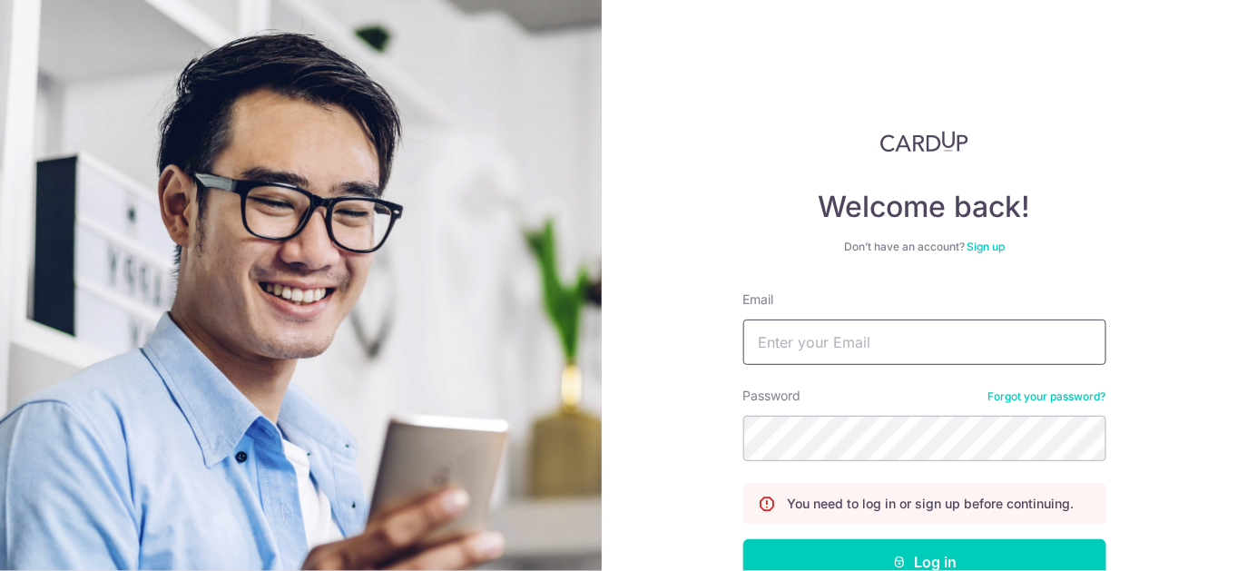
click at [815, 351] on input "Email" at bounding box center [924, 341] width 363 height 45
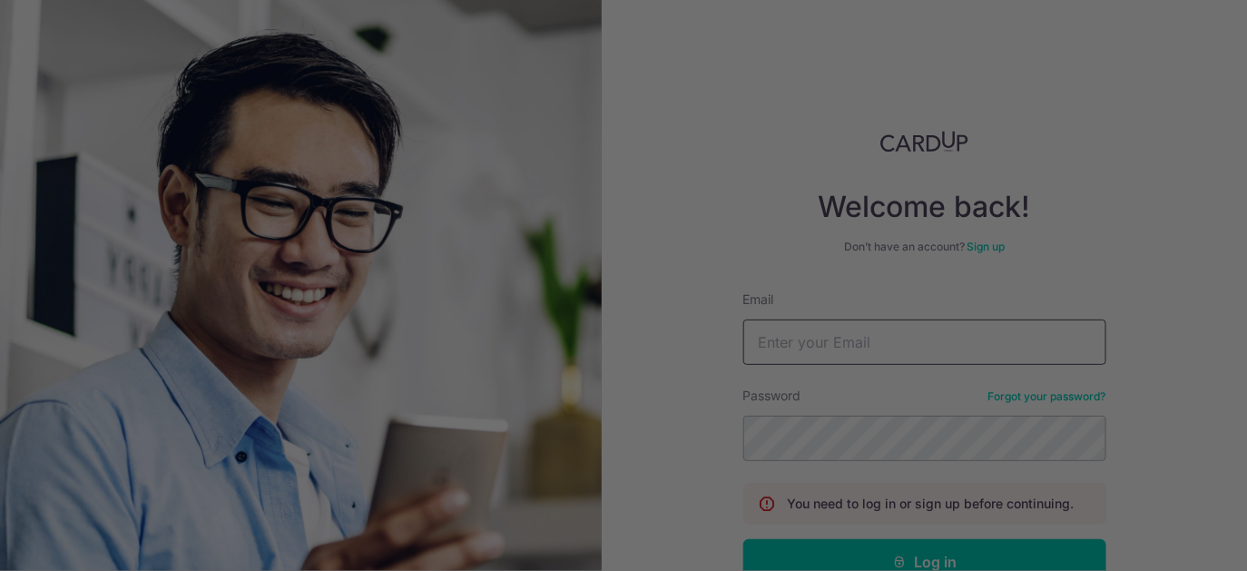
type input "hafiz7010188@gmail.com"
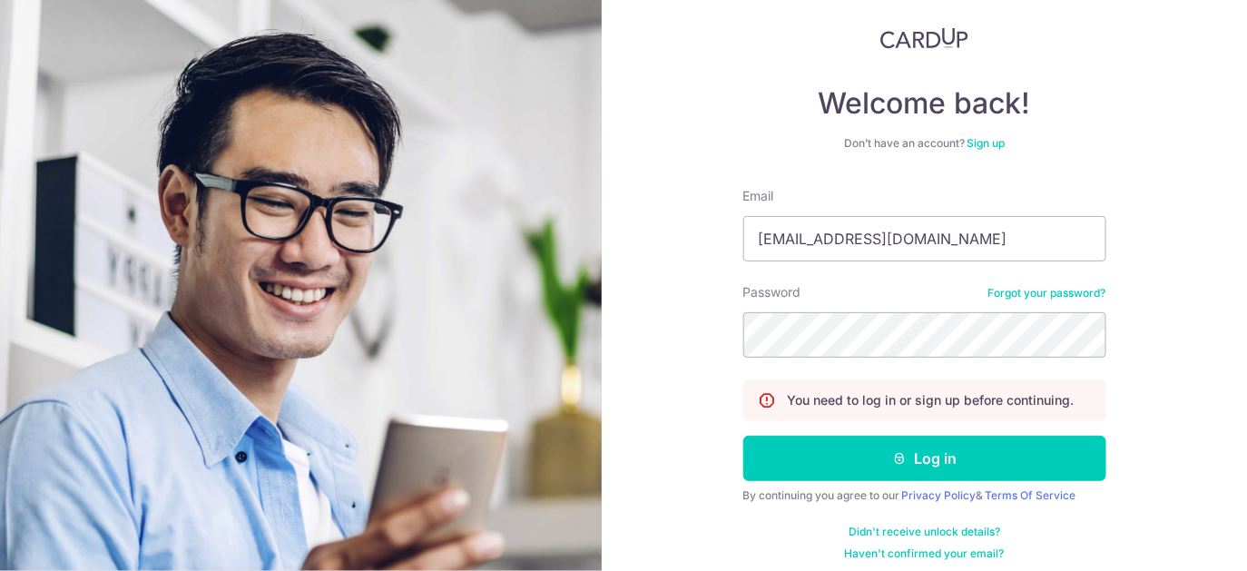
scroll to position [114, 0]
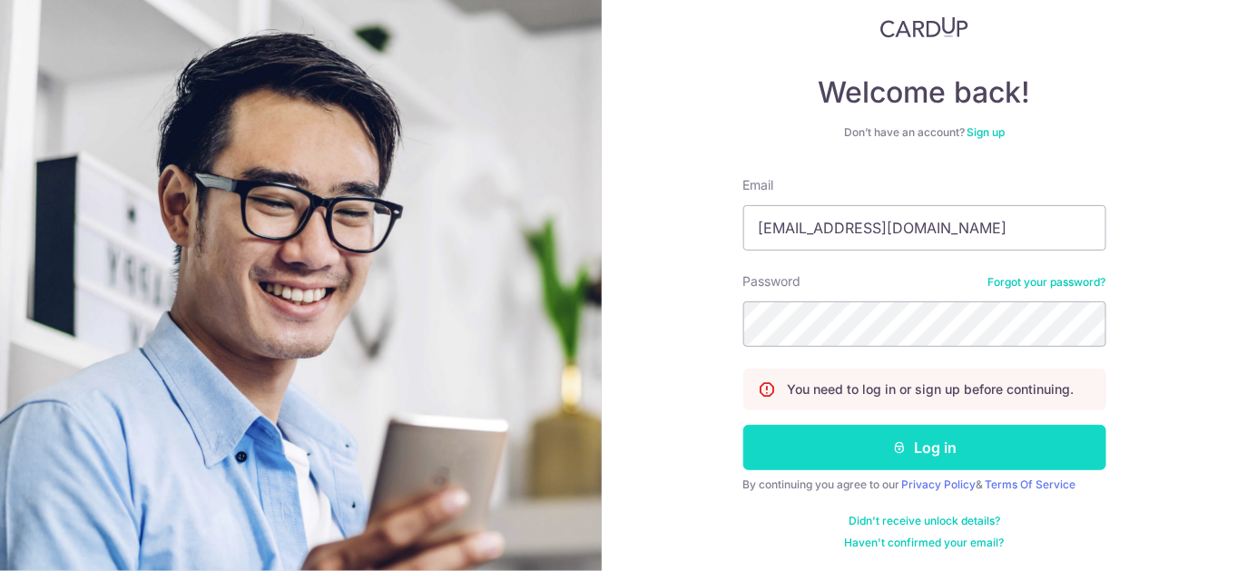
click at [867, 437] on button "Log in" at bounding box center [924, 447] width 363 height 45
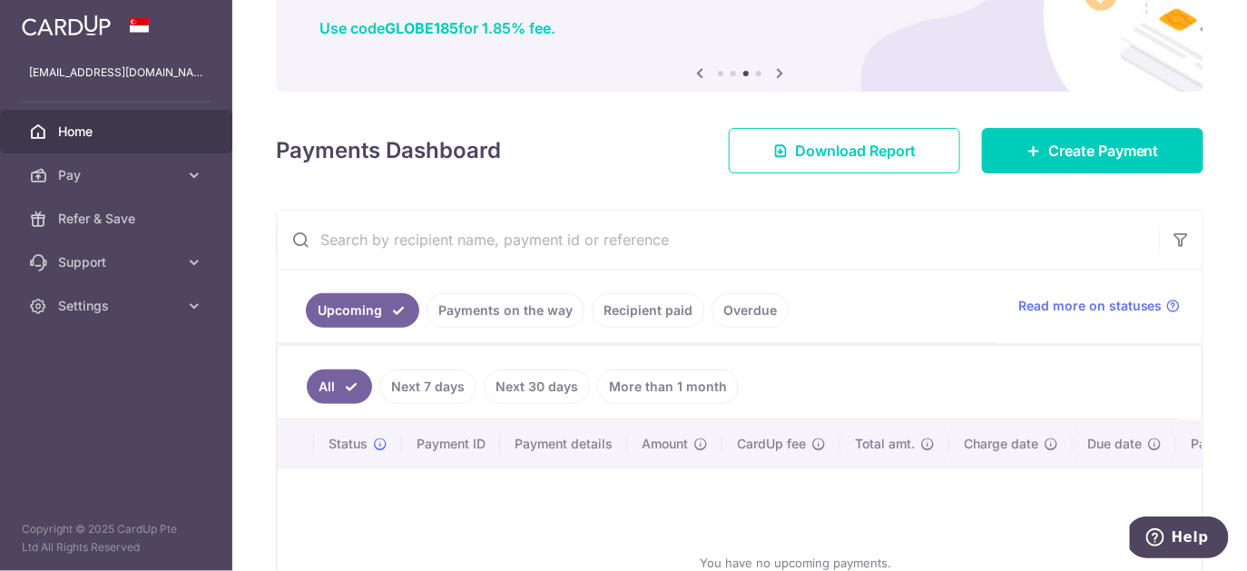
scroll to position [136, 0]
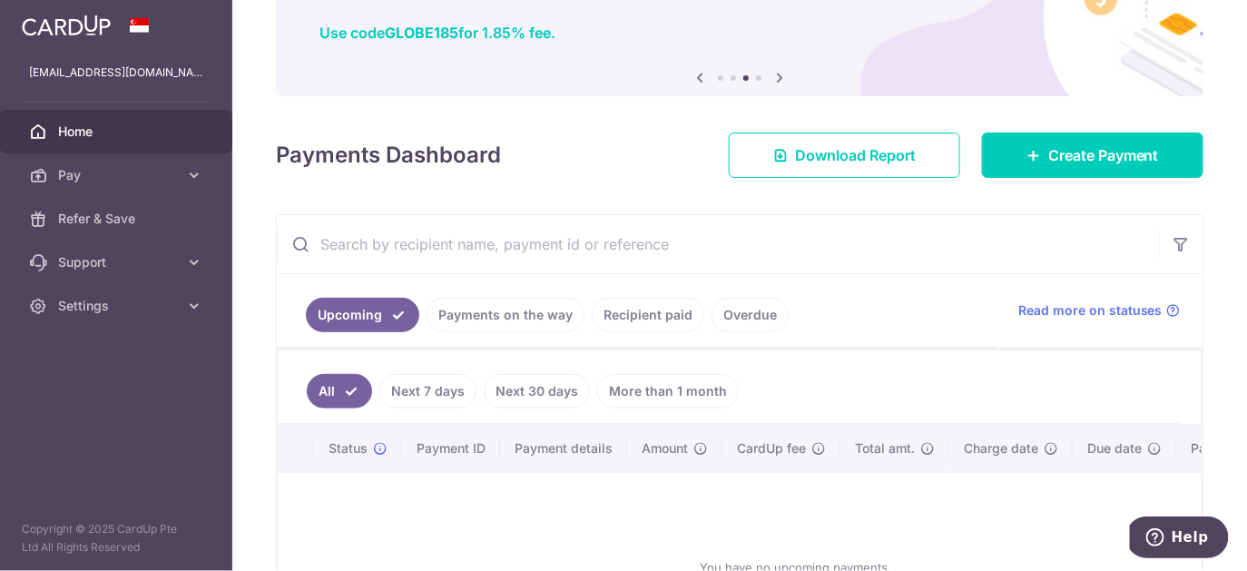
click at [645, 317] on link "Recipient paid" at bounding box center [648, 315] width 113 height 34
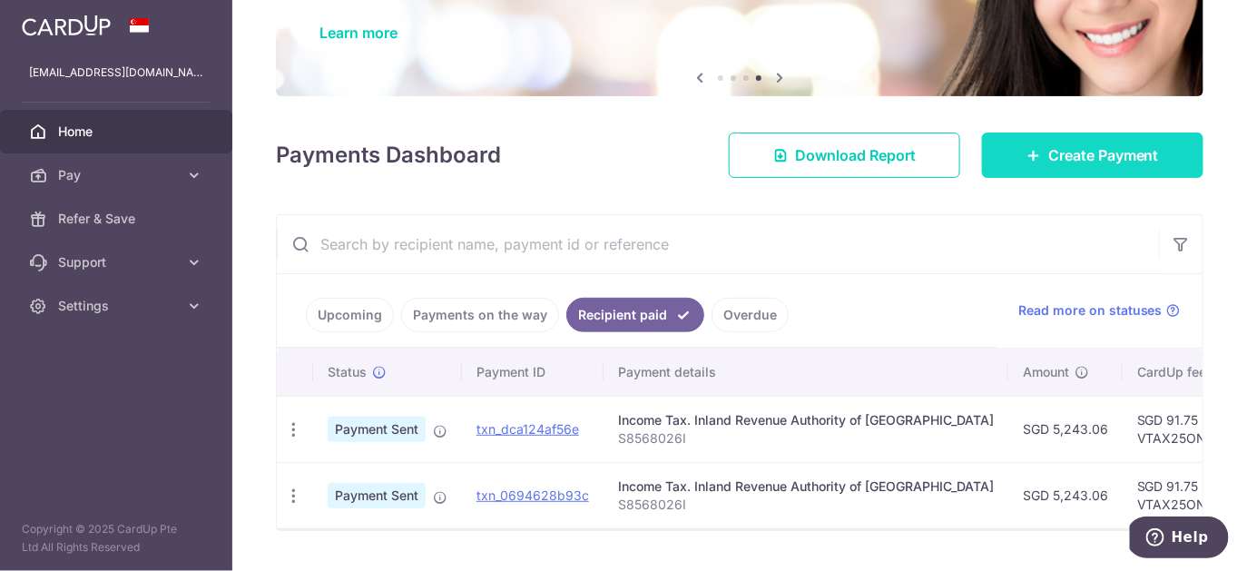
click at [1064, 155] on span "Create Payment" at bounding box center [1103, 155] width 111 height 22
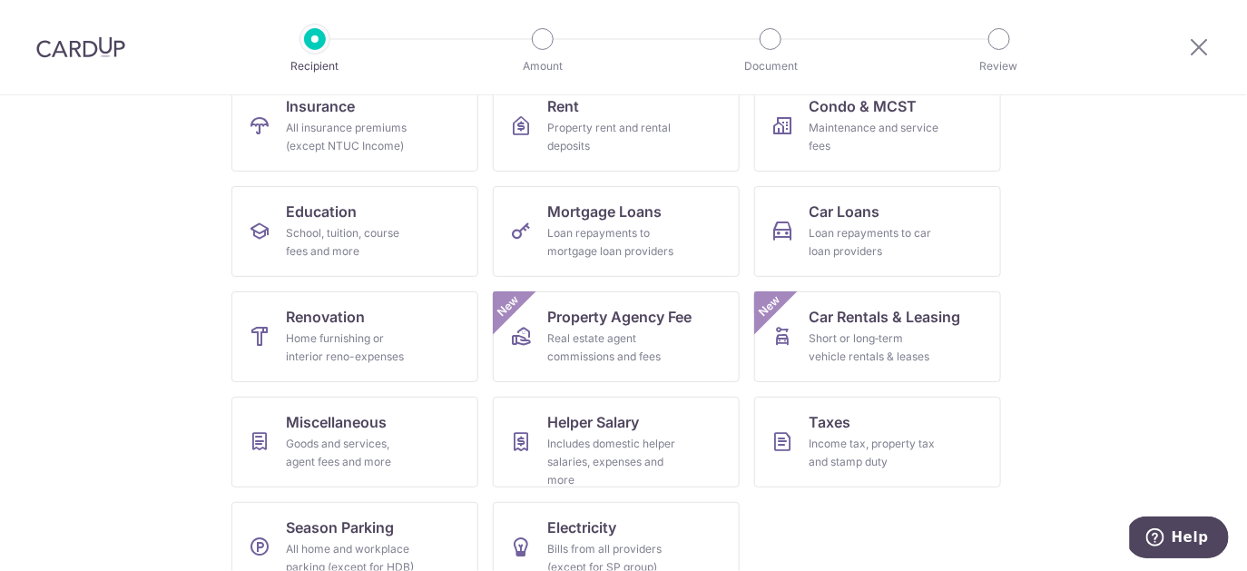
scroll to position [236, 0]
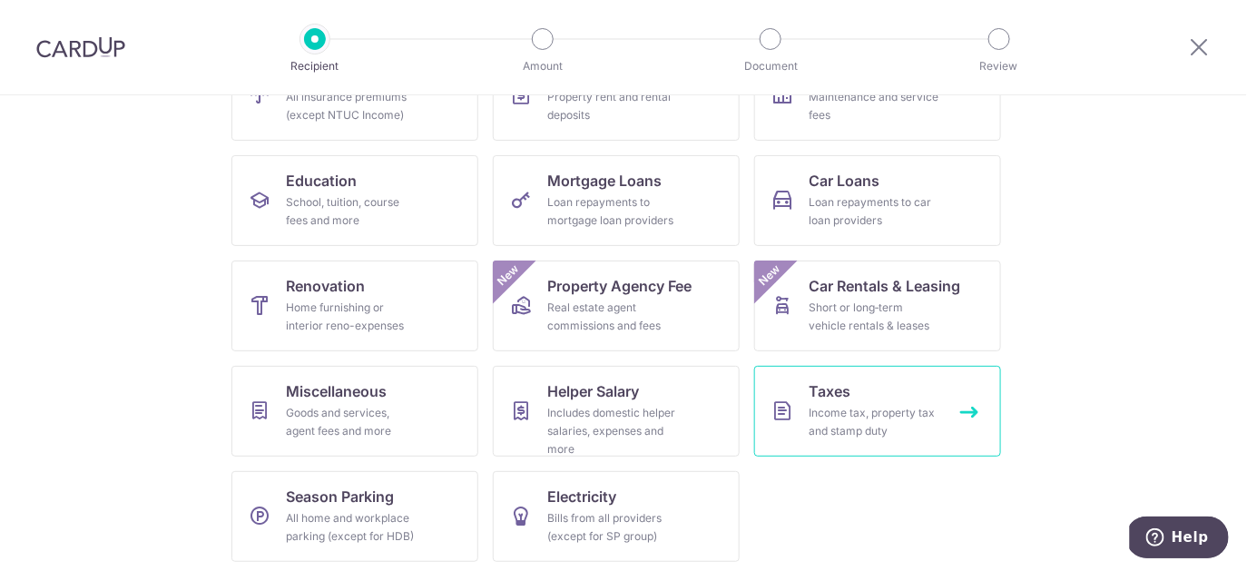
click at [912, 387] on link "Taxes Income tax, property tax and stamp duty" at bounding box center [877, 411] width 247 height 91
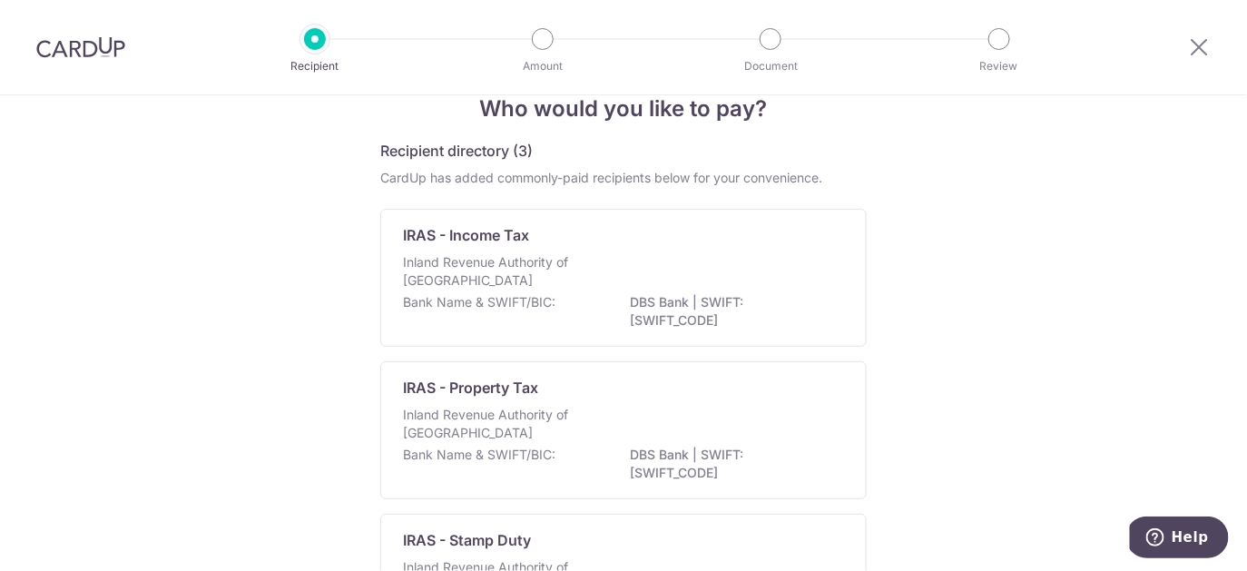
scroll to position [27, 0]
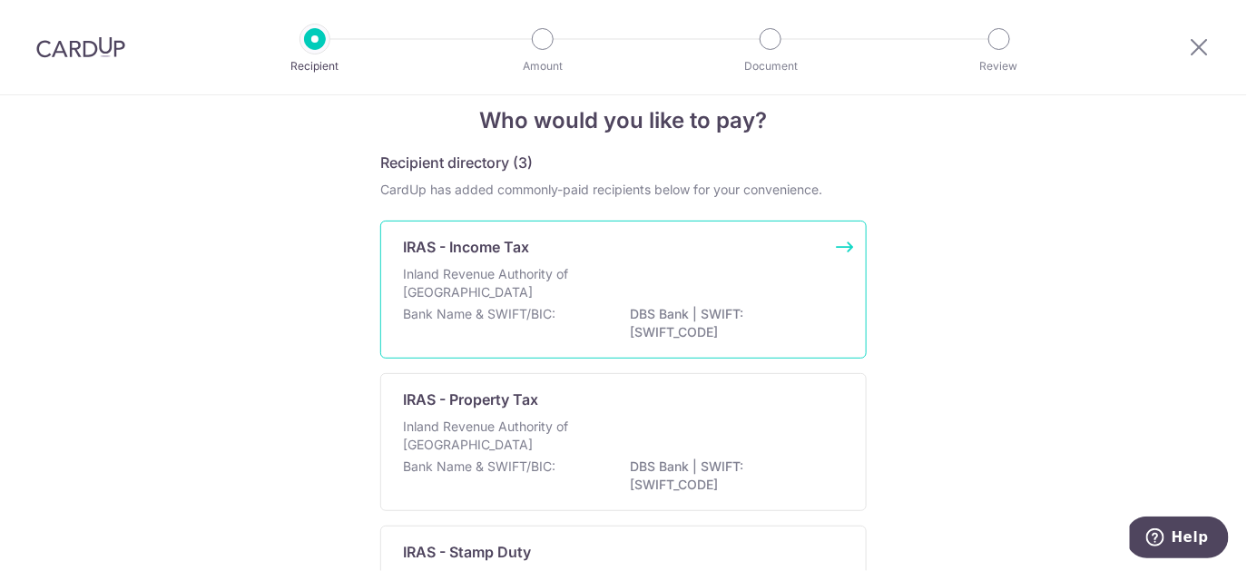
click at [755, 266] on div "Inland Revenue Authority of Singapore" at bounding box center [623, 285] width 441 height 40
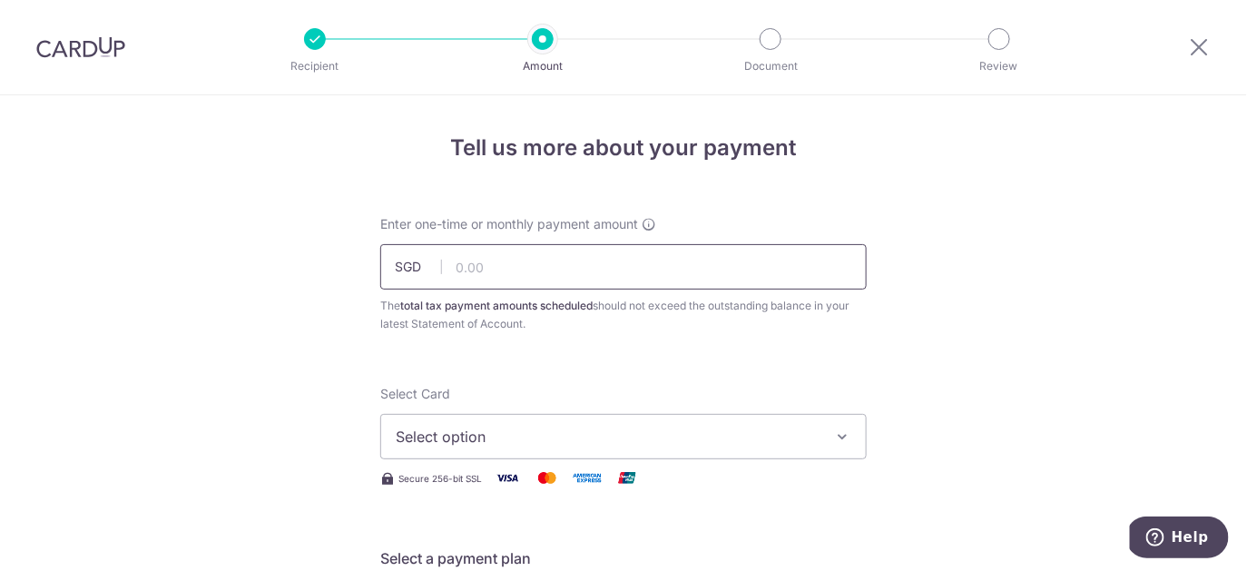
click at [691, 272] on input "text" at bounding box center [623, 266] width 486 height 45
type input "5,243.06"
click at [652, 443] on span "Select option" at bounding box center [607, 437] width 423 height 22
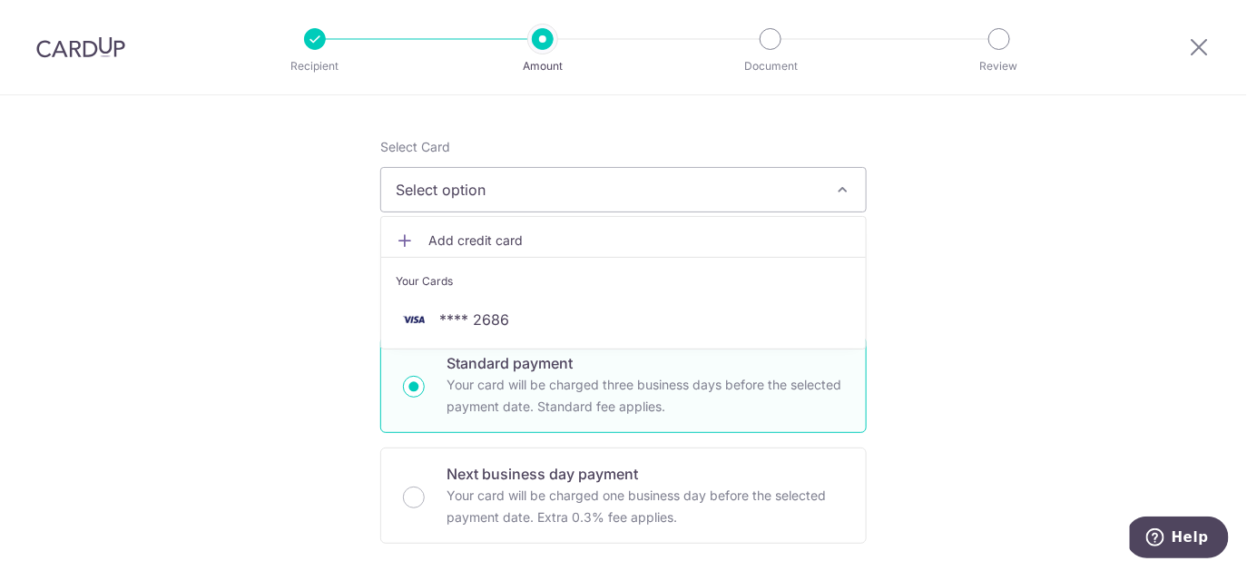
scroll to position [303, 0]
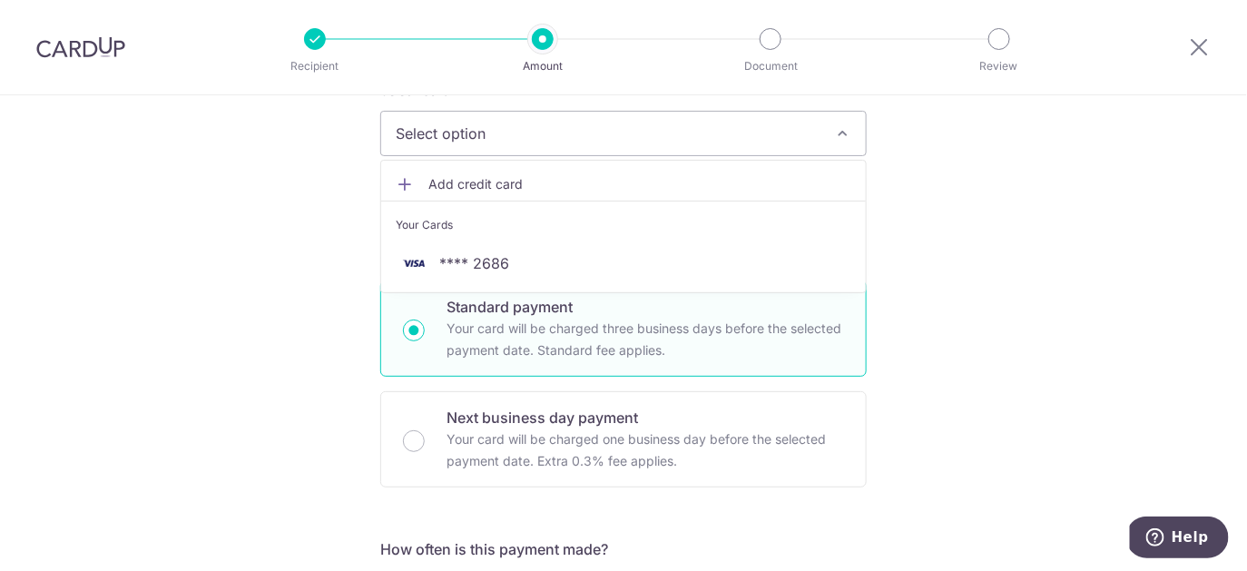
click at [594, 176] on span "Add credit card" at bounding box center [639, 184] width 423 height 18
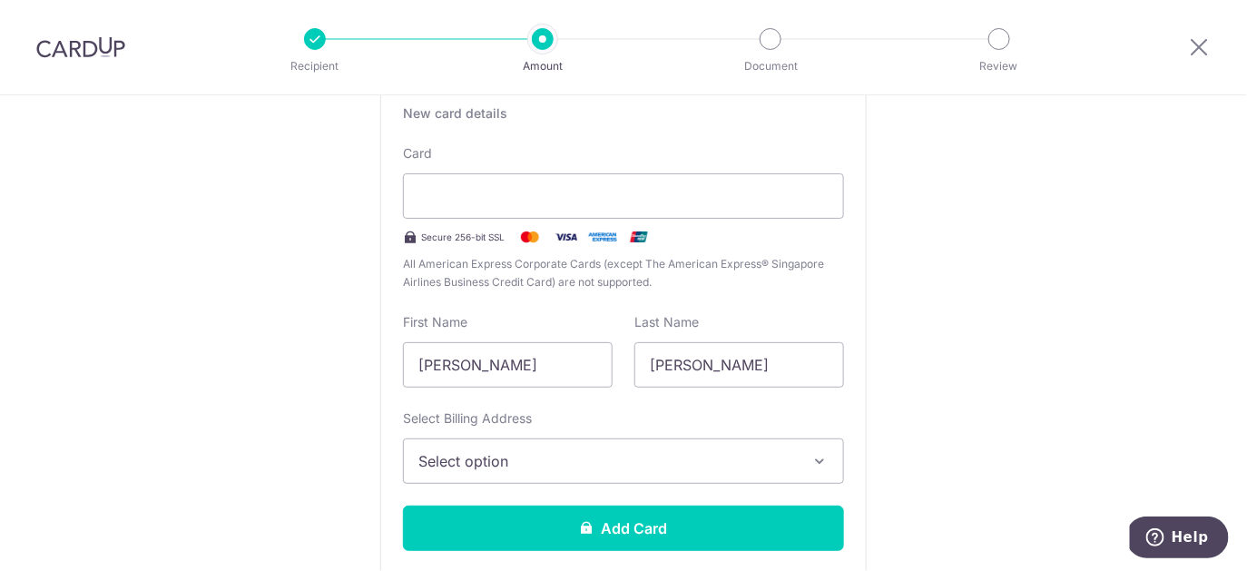
scroll to position [440, 0]
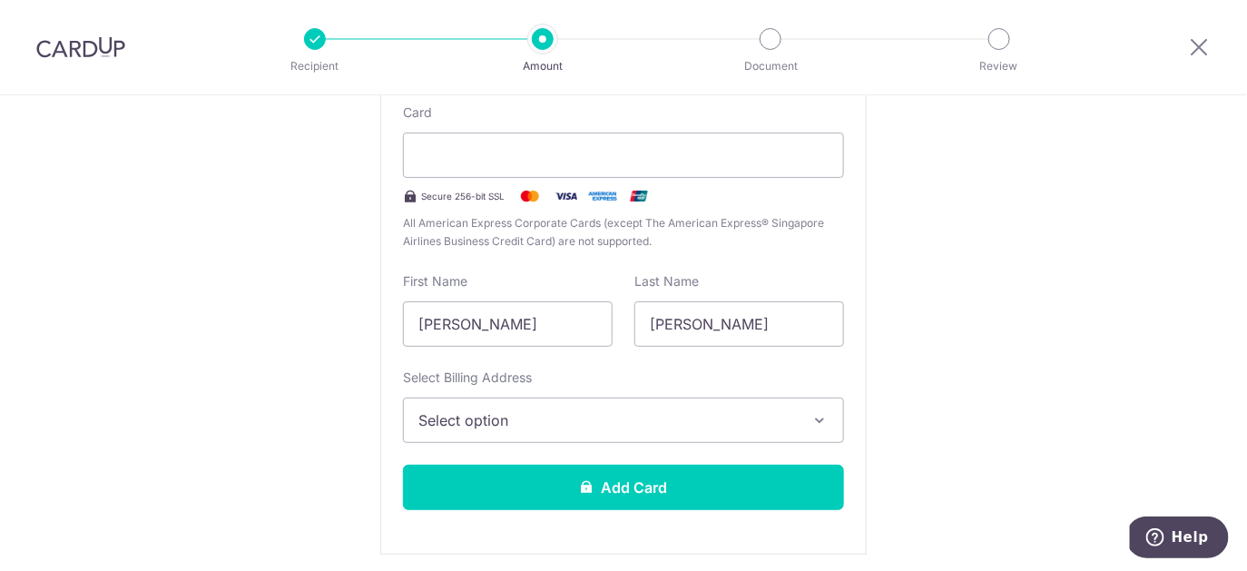
click at [613, 416] on span "Select option" at bounding box center [607, 420] width 378 height 22
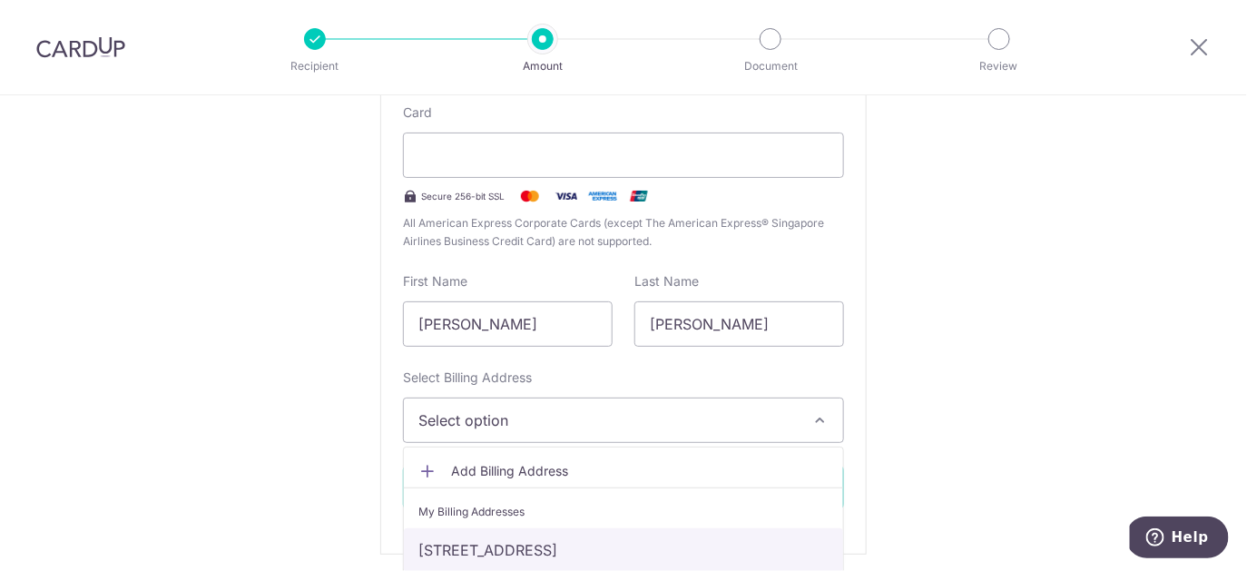
click at [610, 545] on link "9 Jalan Kukoh, #07-83, Singapore, Singapore-160009" at bounding box center [623, 550] width 439 height 44
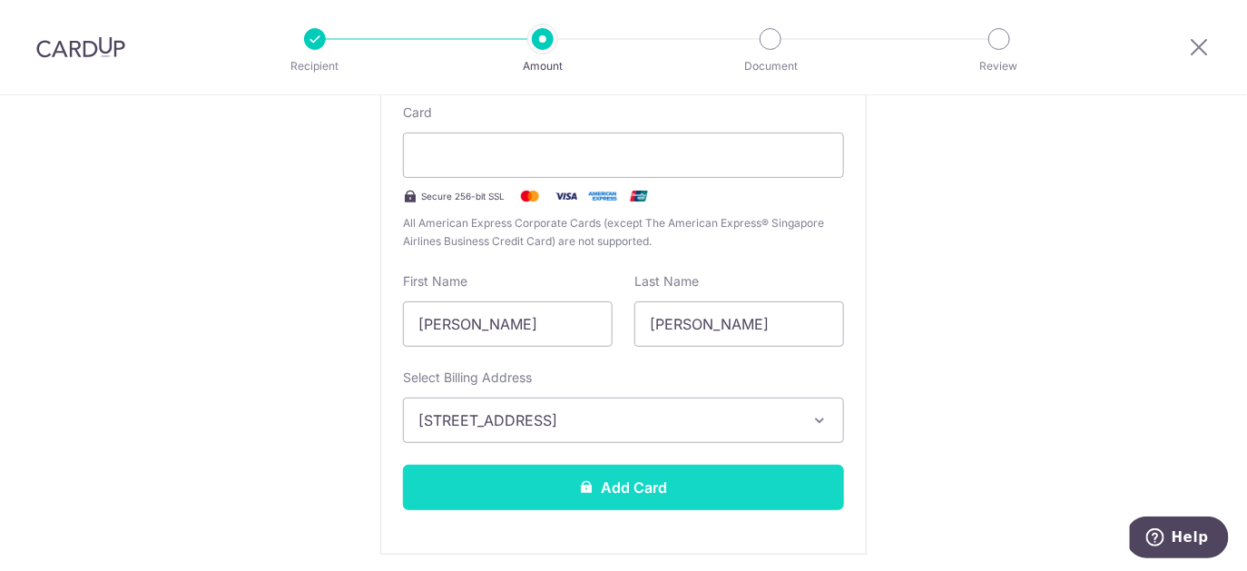
click at [688, 488] on button "Add Card" at bounding box center [623, 487] width 441 height 45
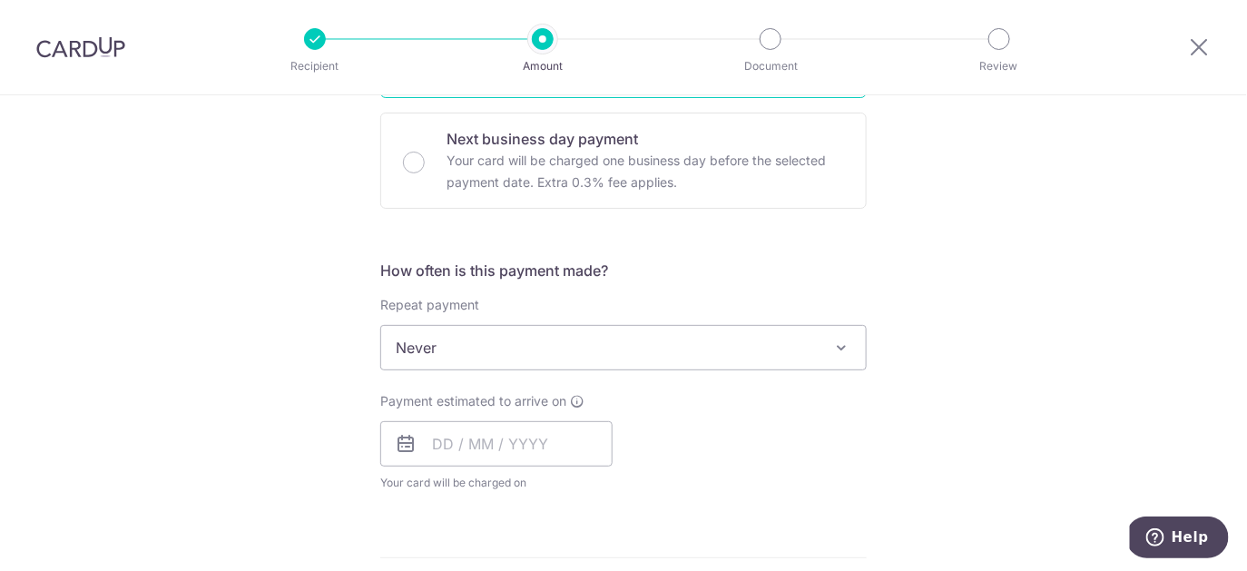
scroll to position [588, 0]
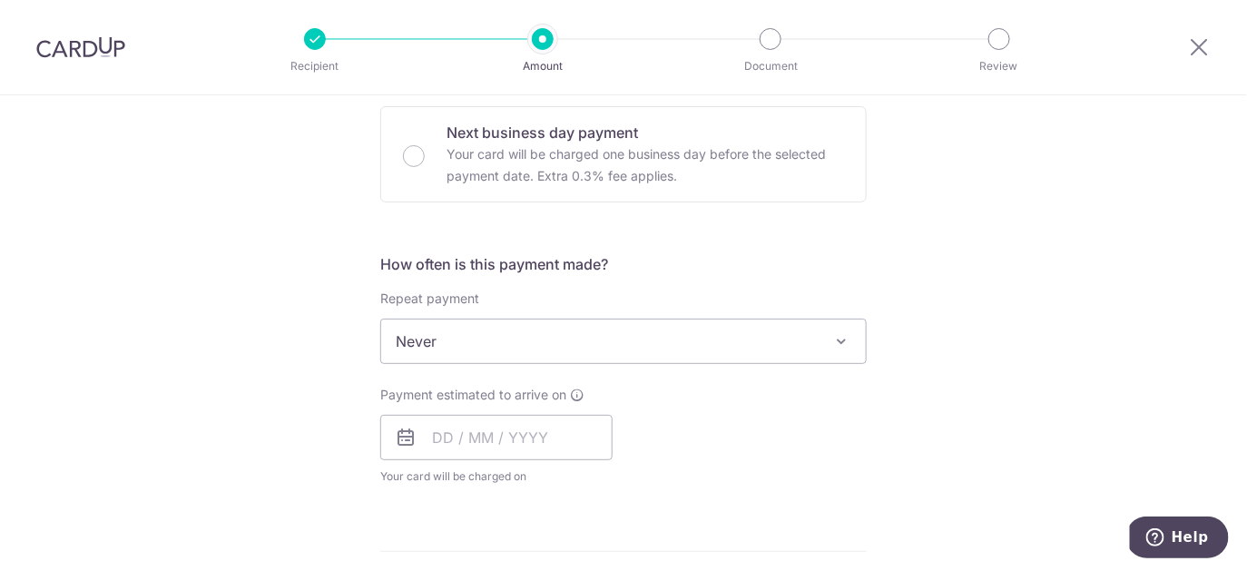
click at [788, 339] on span "Never" at bounding box center [623, 341] width 485 height 44
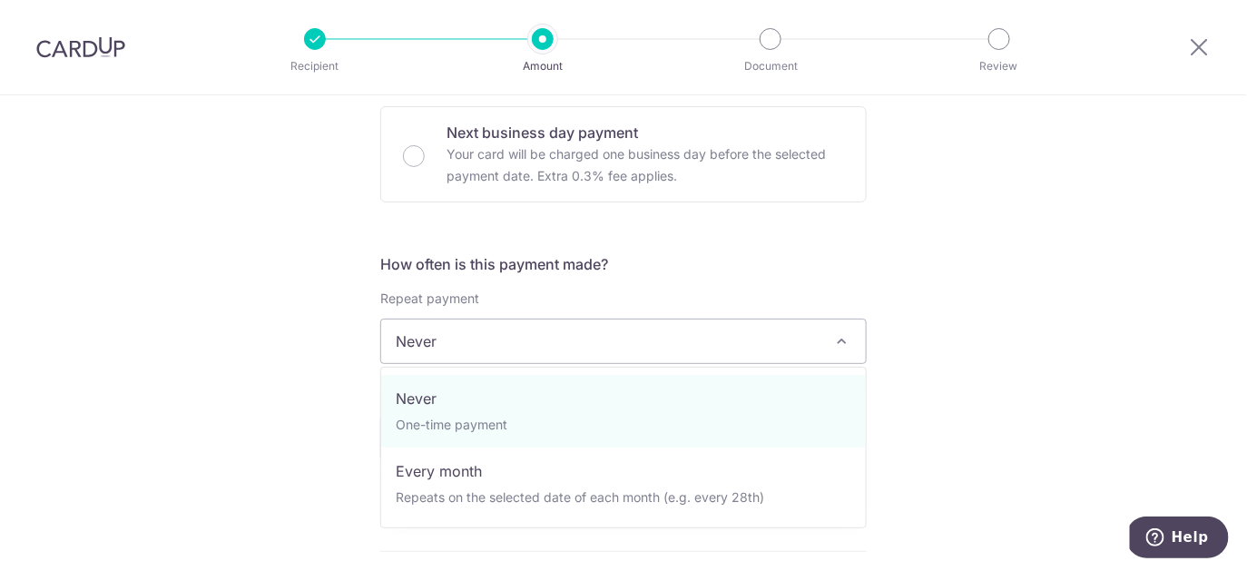
click at [788, 339] on span "Never" at bounding box center [623, 341] width 485 height 44
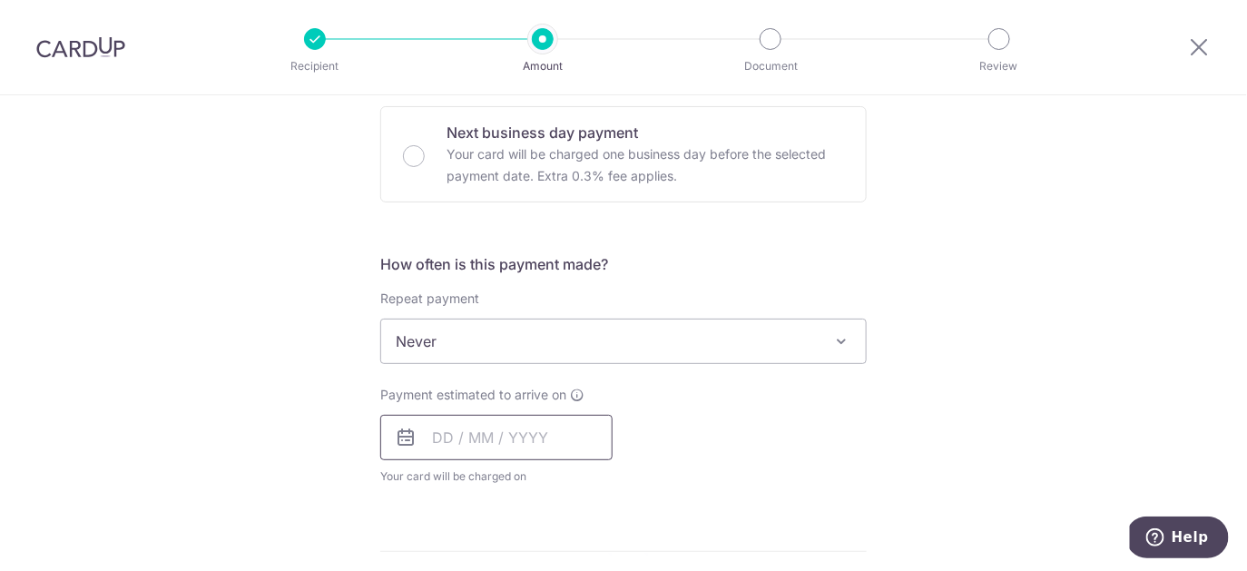
click at [512, 440] on input "text" at bounding box center [496, 437] width 232 height 45
click at [741, 454] on div "Payment estimated to arrive on Prev Next Aug Sep Oct Nov Dec 2025 2026 Sun Mon …" at bounding box center [623, 436] width 508 height 100
click at [444, 437] on input "text" at bounding box center [496, 437] width 232 height 45
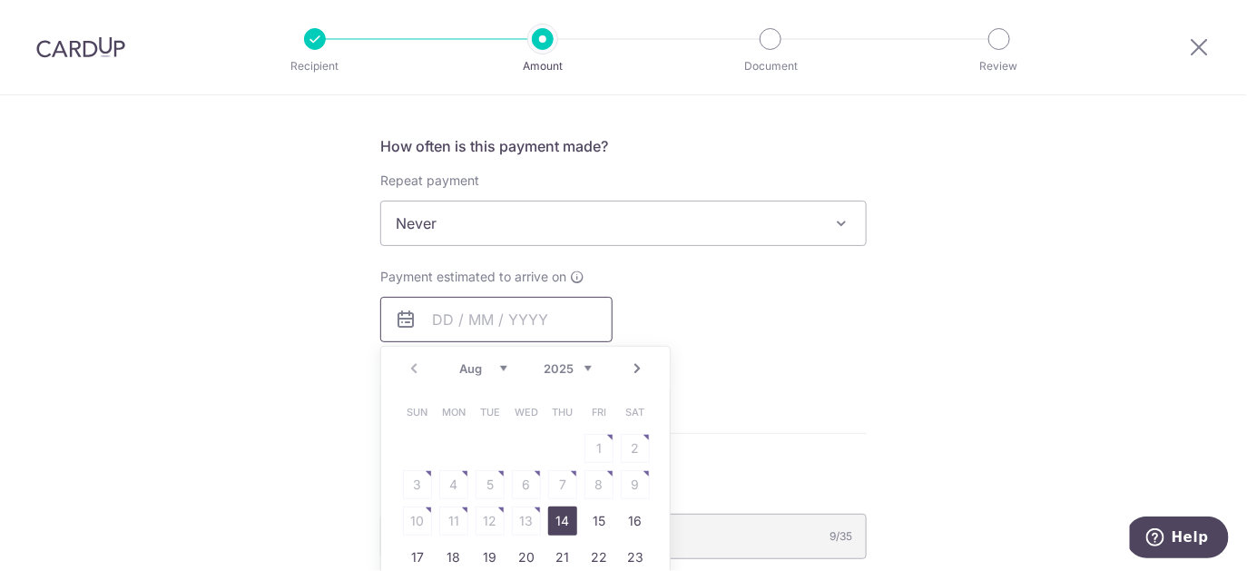
scroll to position [715, 0]
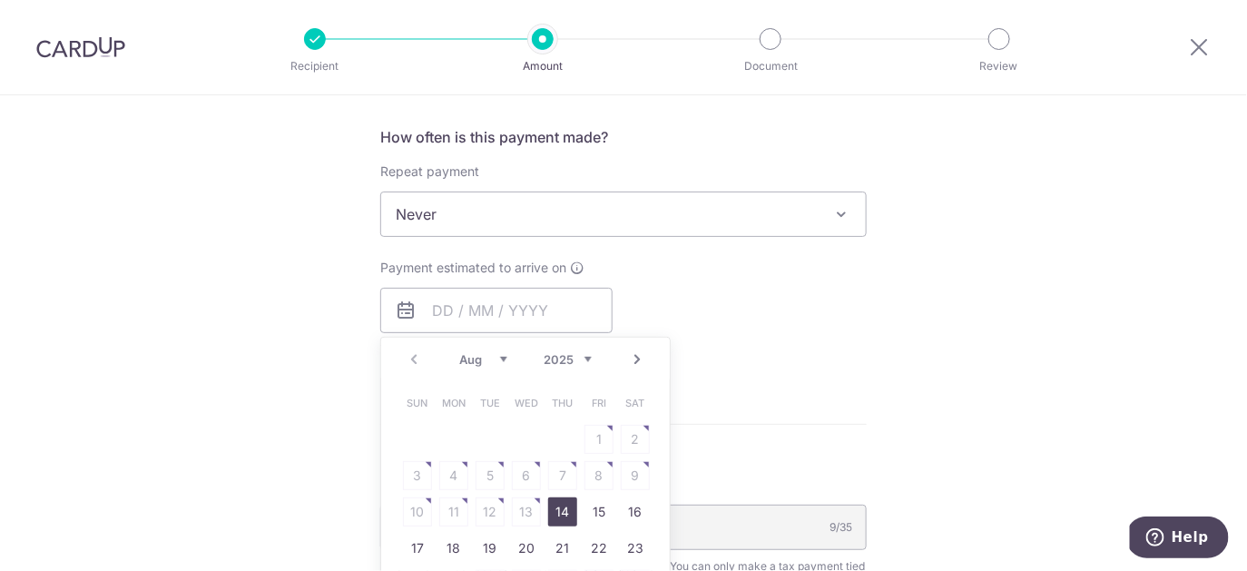
click at [564, 508] on link "14" at bounding box center [562, 511] width 29 height 29
type input "14/08/2025"
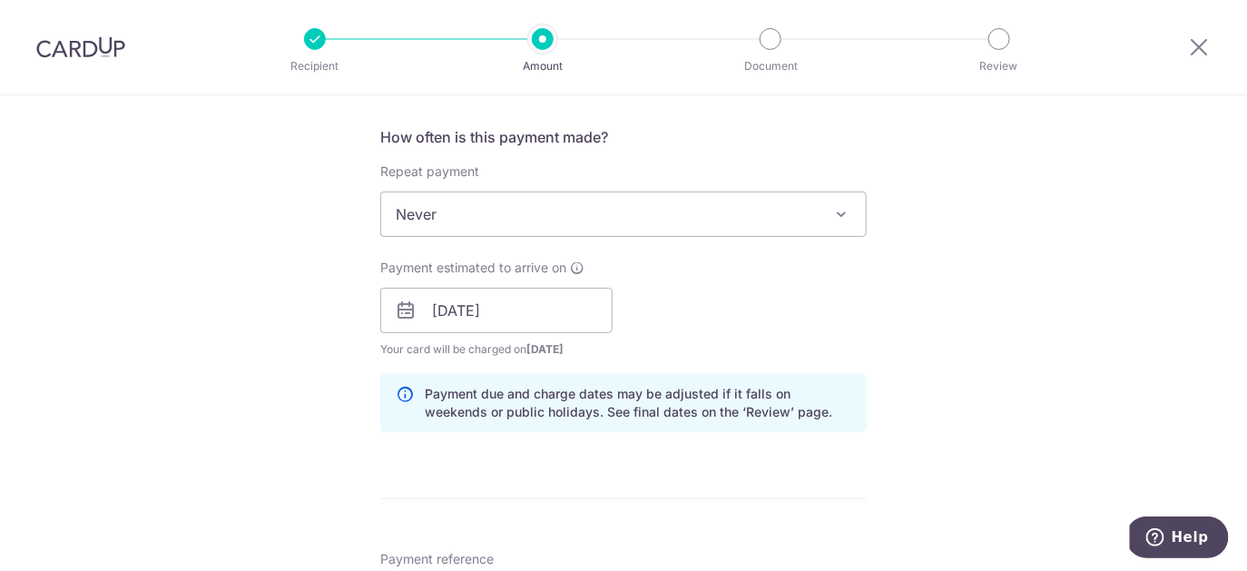
click at [955, 312] on div "Tell us more about your payment Enter one-time or monthly payment amount SGD 5,…" at bounding box center [623, 260] width 1247 height 1760
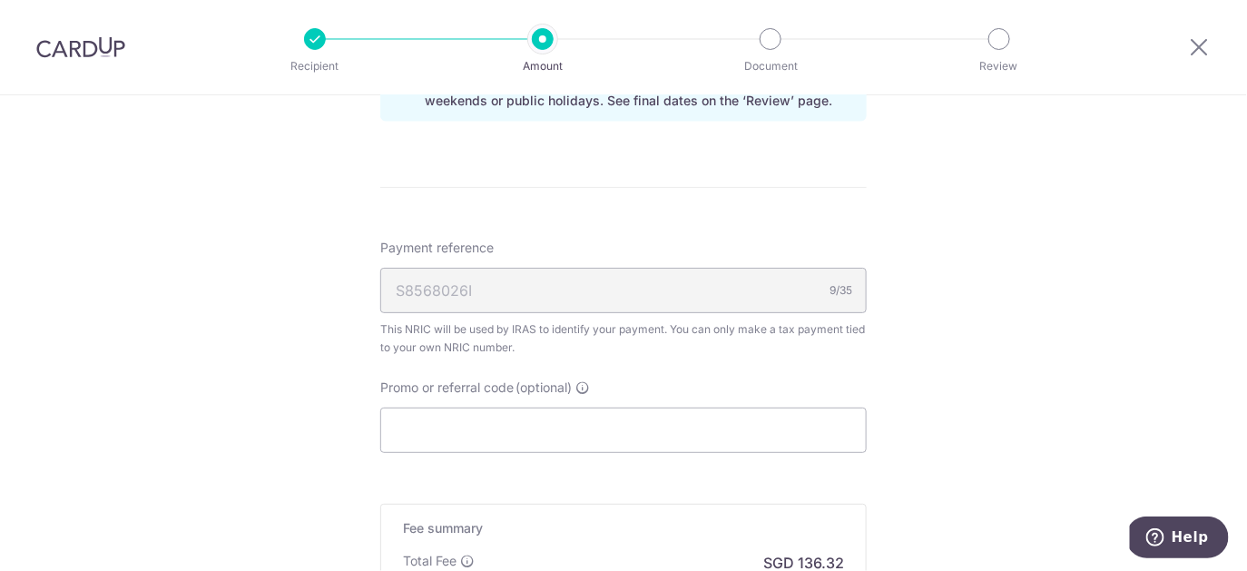
scroll to position [1028, 0]
click at [535, 421] on input "Promo or referral code (optional)" at bounding box center [623, 428] width 486 height 45
paste input "VTAX25ONE"
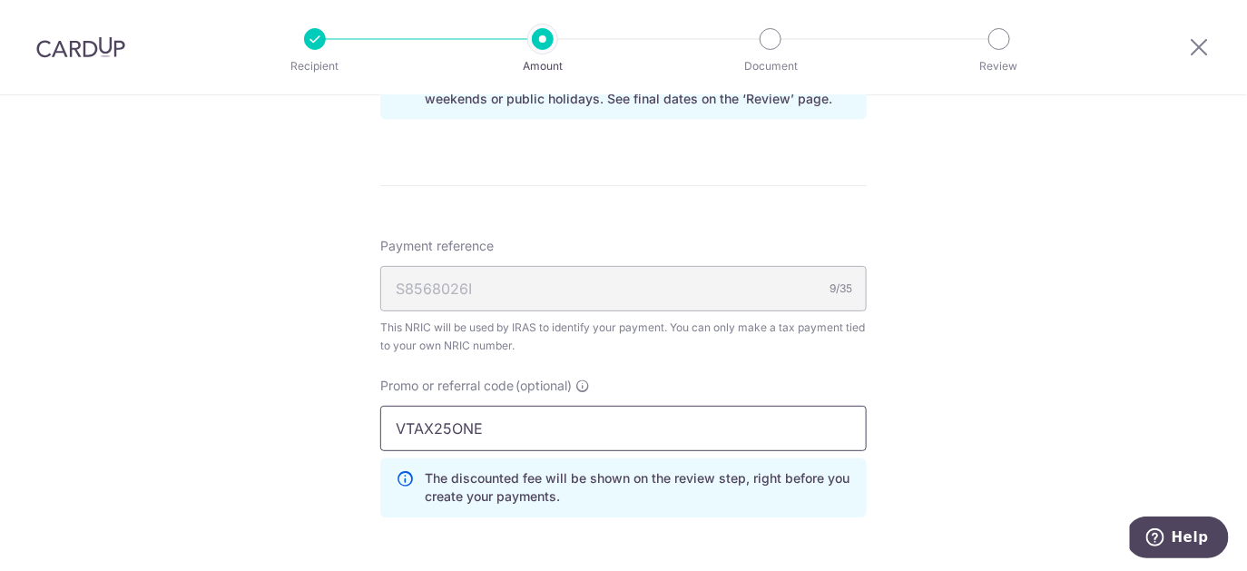
type input "VTAX25ONE"
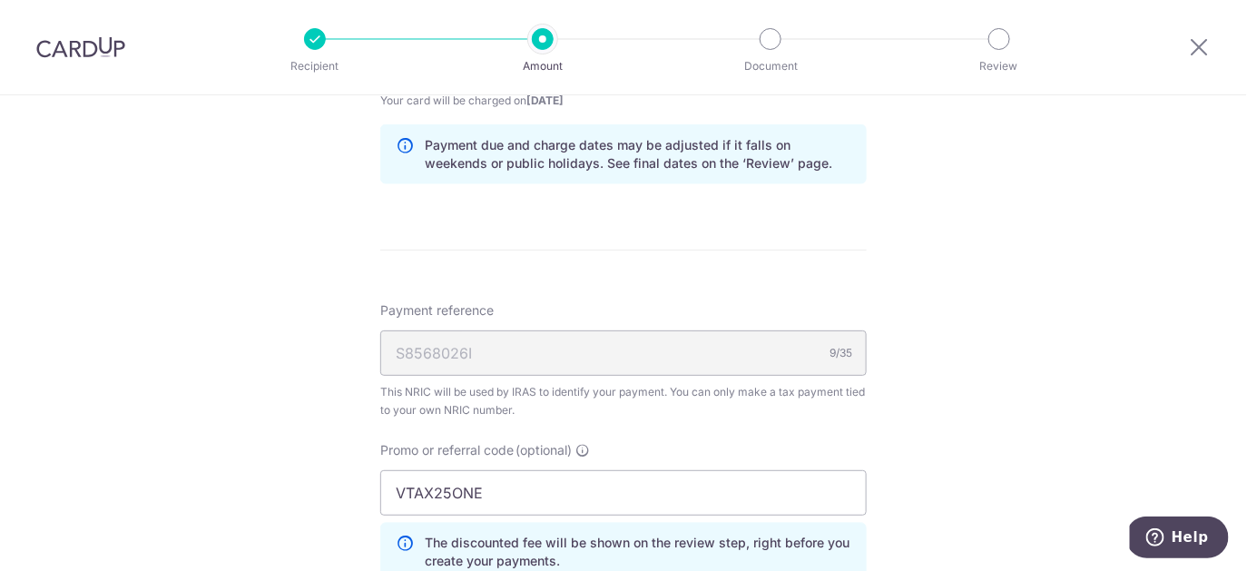
scroll to position [1364, 0]
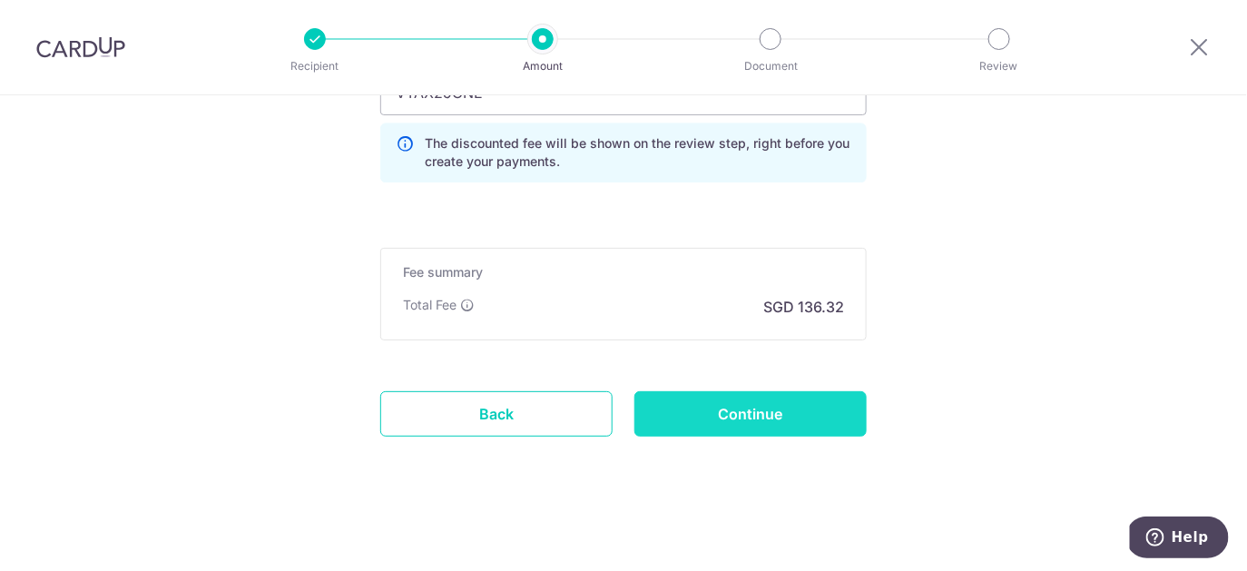
click at [779, 413] on input "Continue" at bounding box center [750, 413] width 232 height 45
type input "Create Schedule"
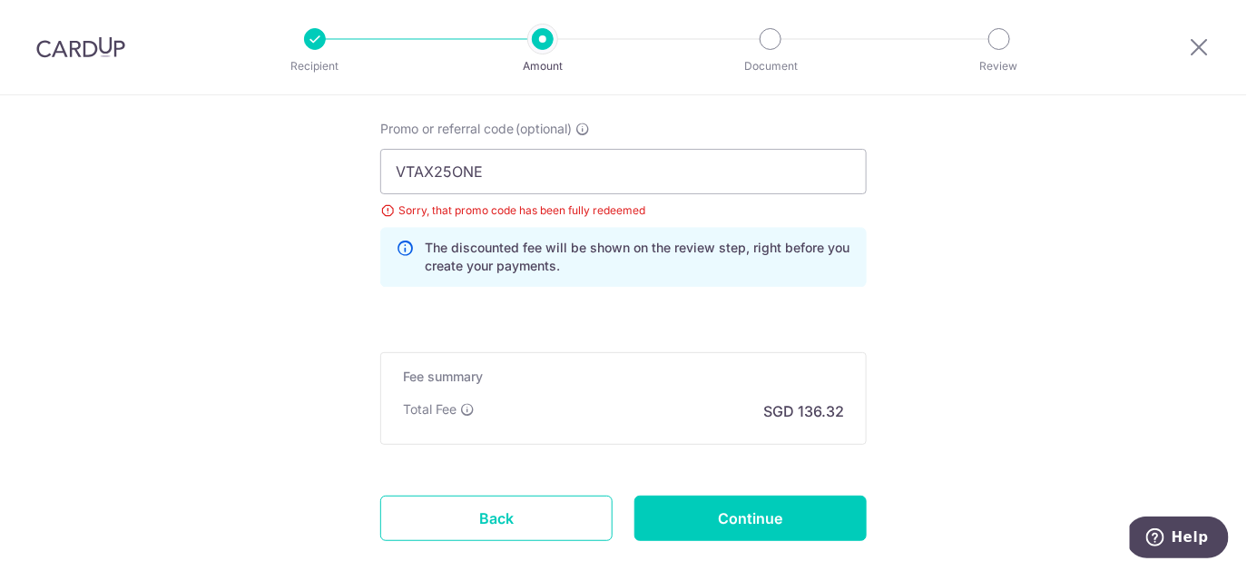
scroll to position [1288, 0]
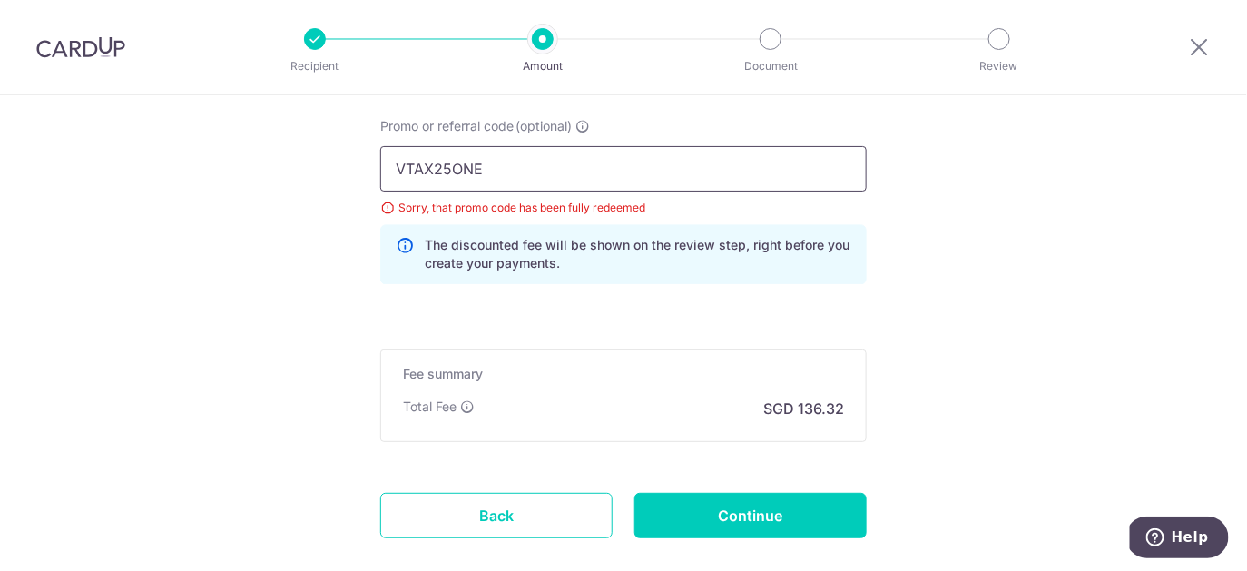
click at [546, 163] on input "VTAX25ONE" at bounding box center [623, 168] width 486 height 45
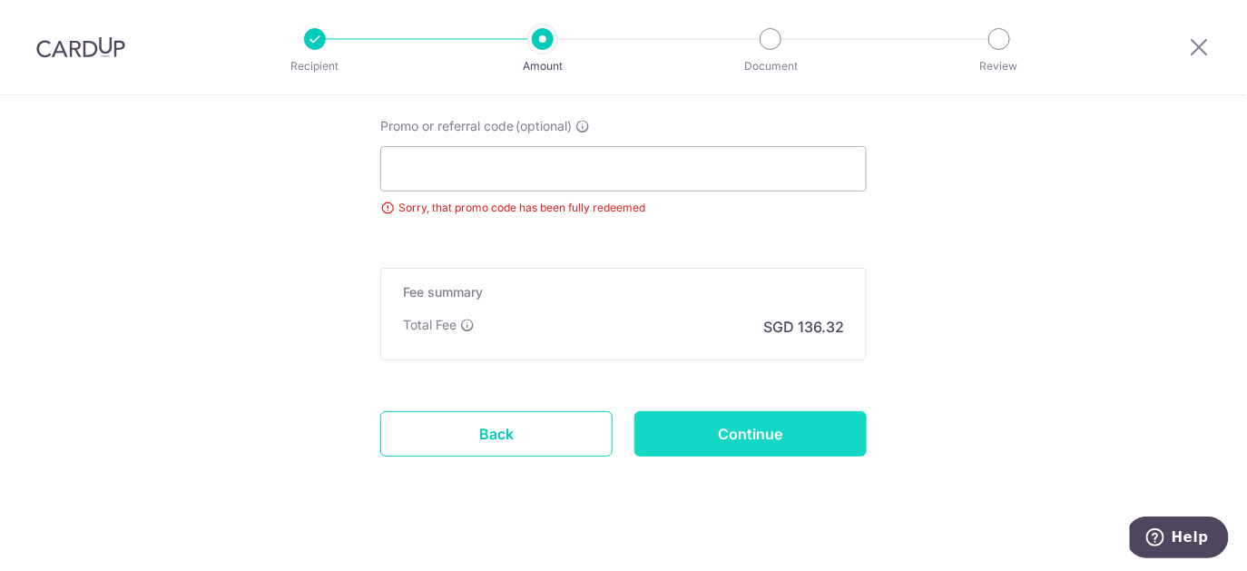
click at [760, 431] on input "Continue" at bounding box center [750, 433] width 232 height 45
type input "Update Schedule"
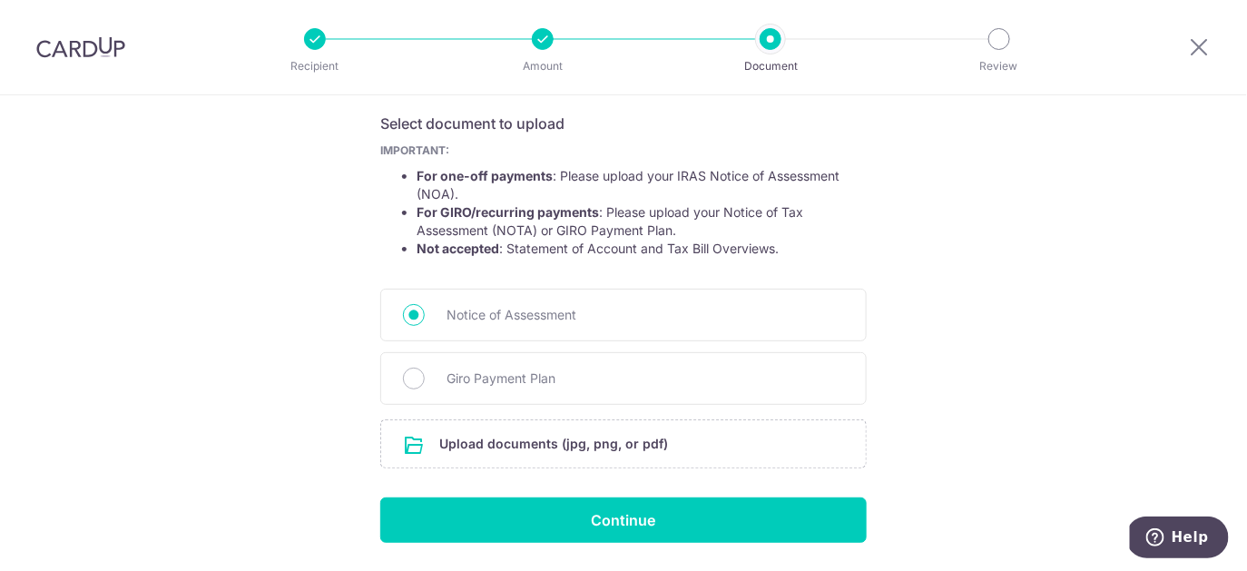
scroll to position [317, 0]
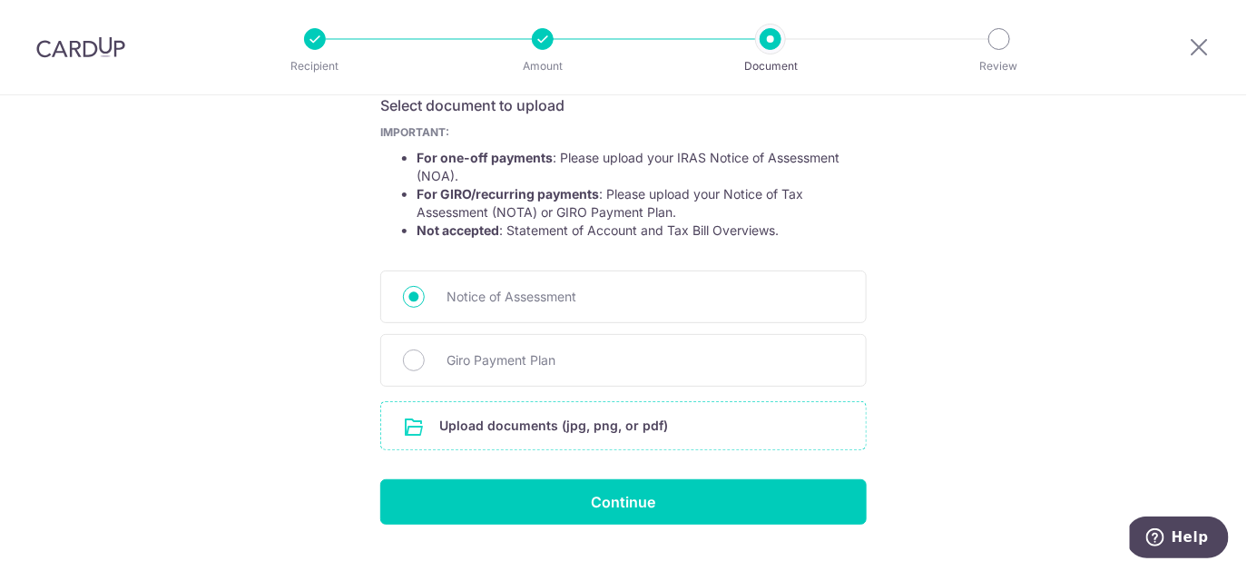
click at [656, 421] on input "file" at bounding box center [623, 425] width 485 height 47
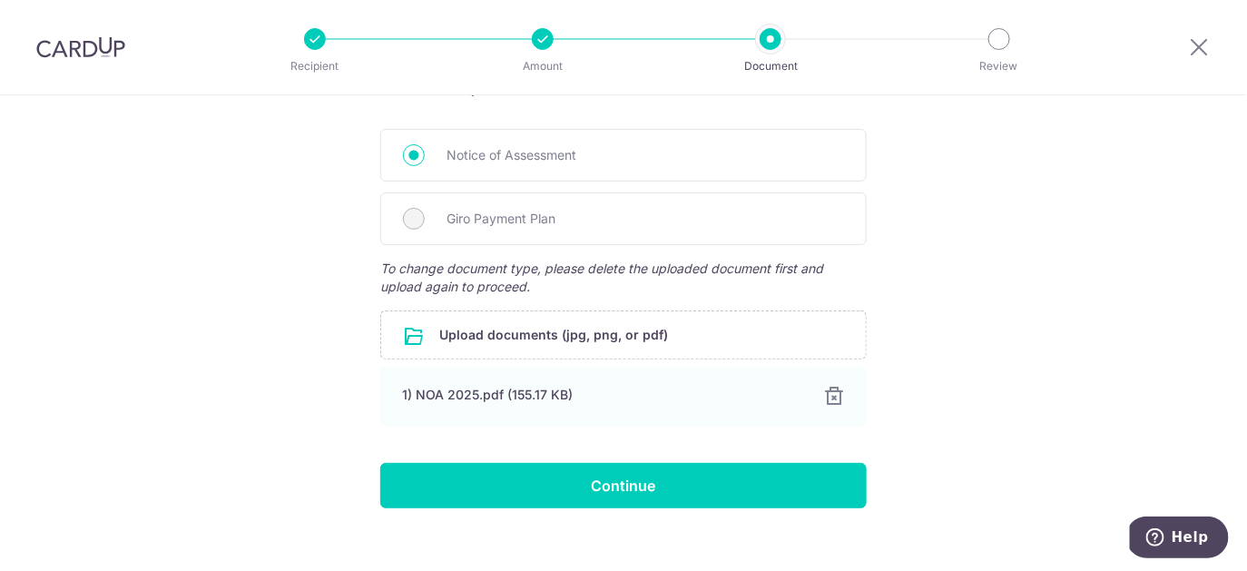
scroll to position [470, 0]
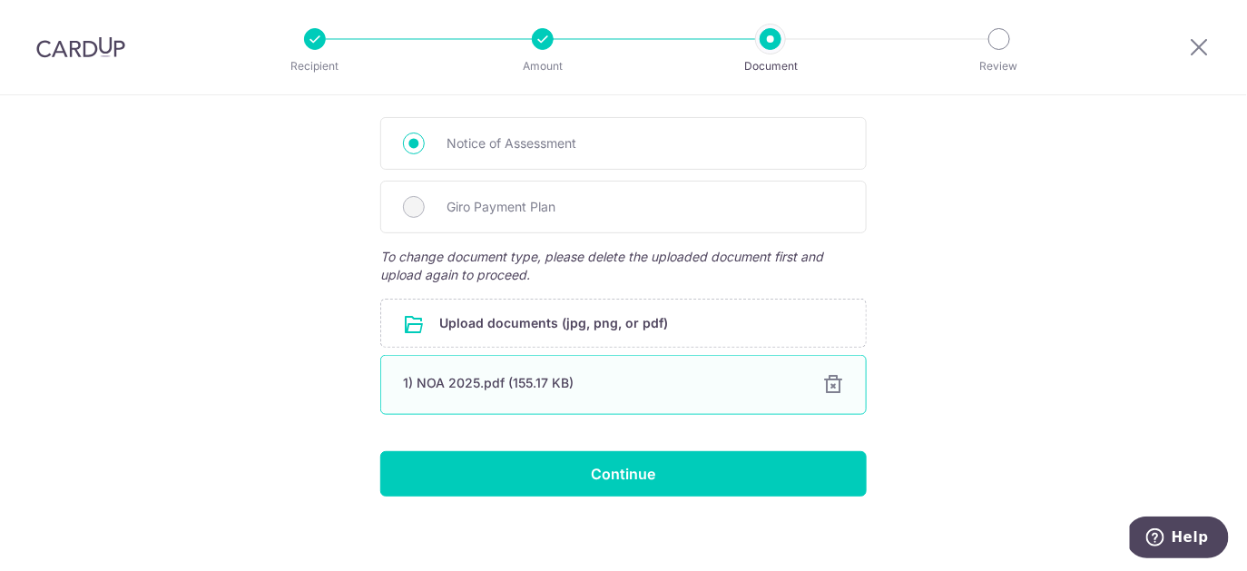
click at [832, 382] on div at bounding box center [833, 385] width 22 height 22
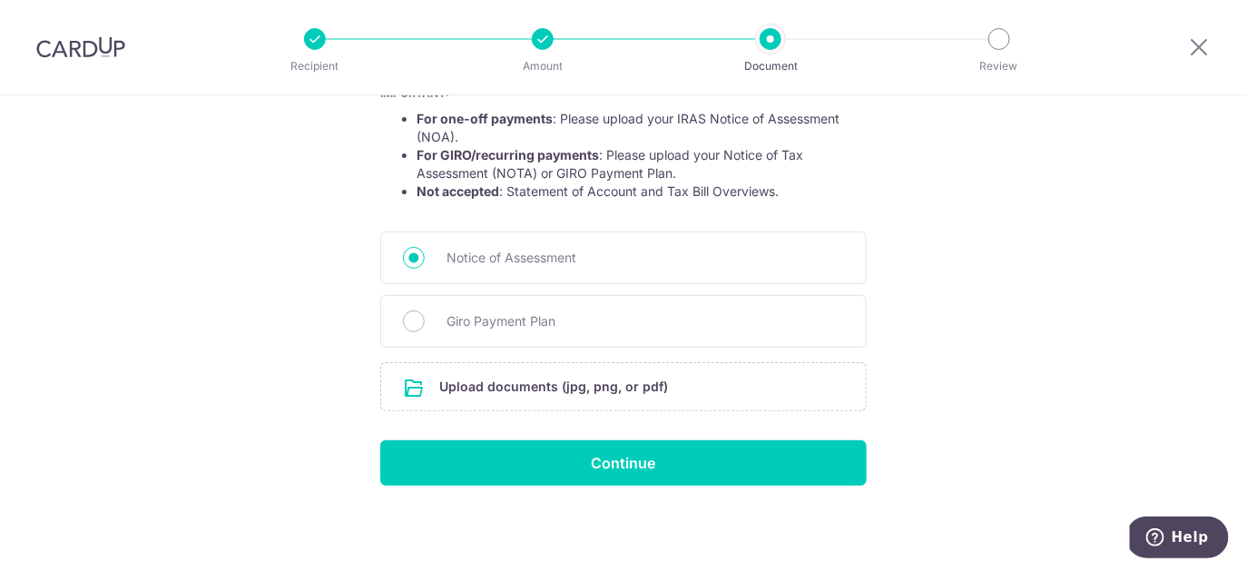
scroll to position [354, 0]
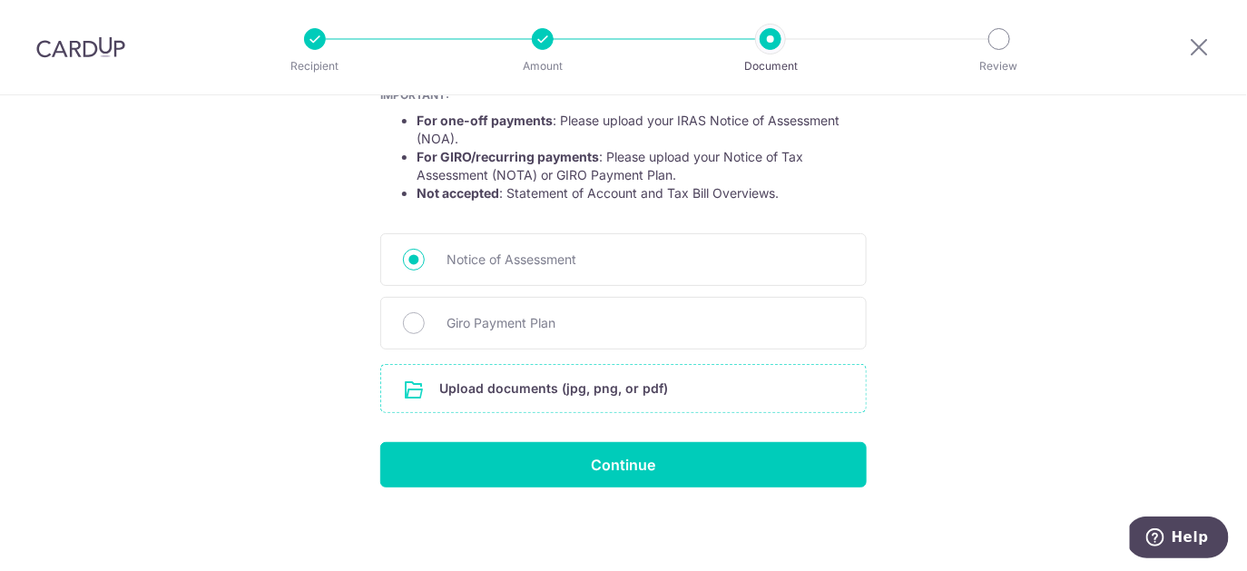
click at [456, 391] on input "file" at bounding box center [623, 388] width 485 height 47
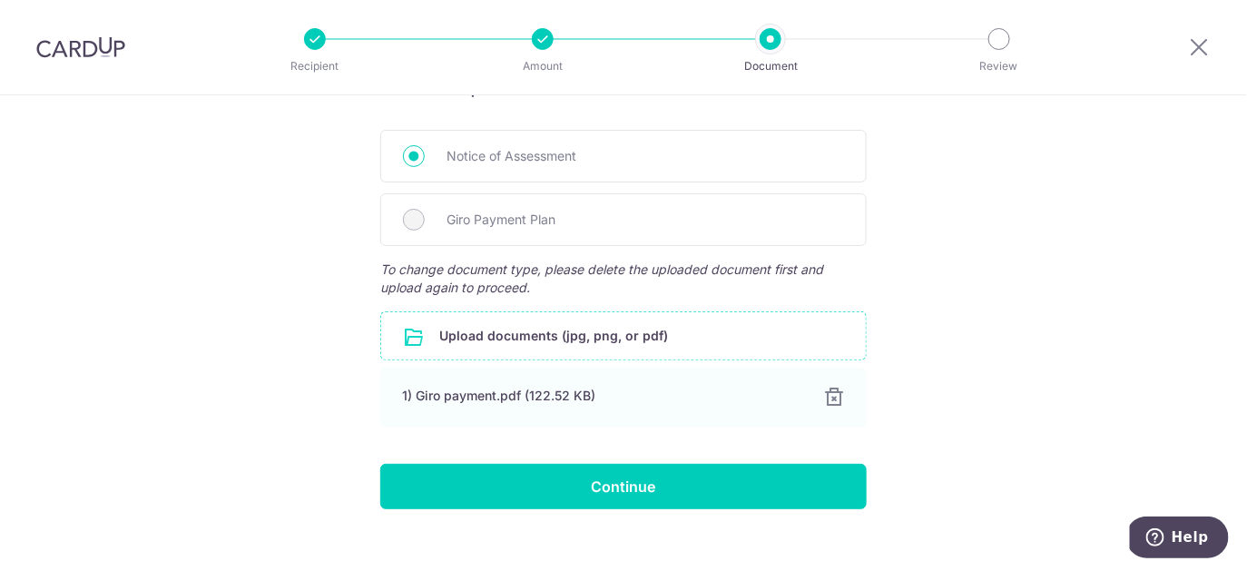
scroll to position [480, 0]
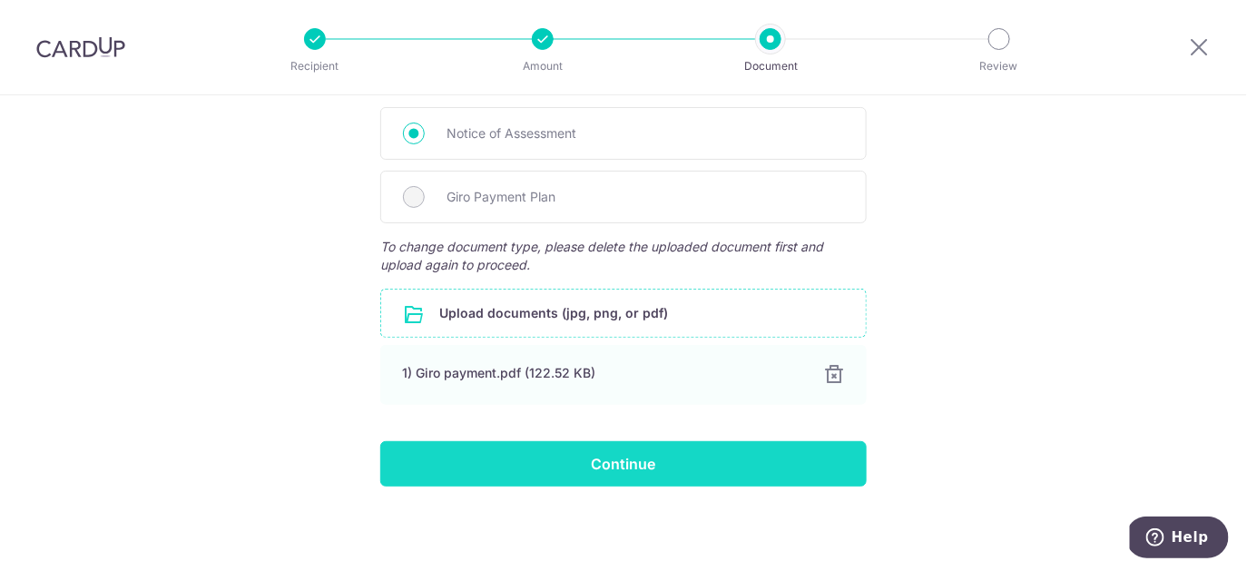
click at [686, 470] on input "Continue" at bounding box center [623, 463] width 486 height 45
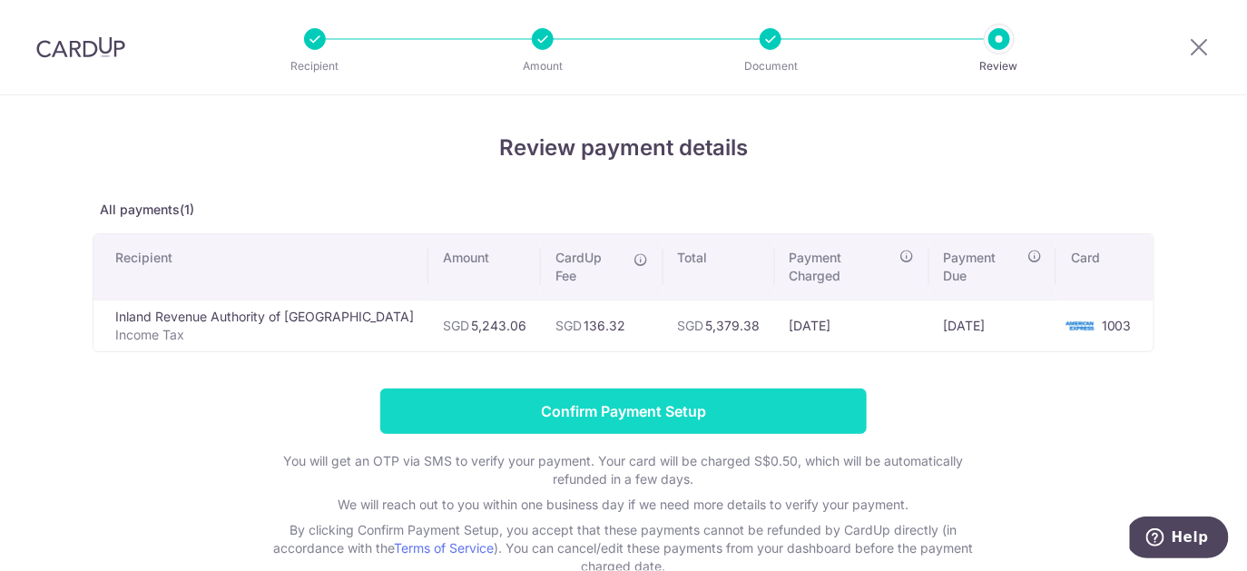
click at [738, 388] on input "Confirm Payment Setup" at bounding box center [623, 410] width 486 height 45
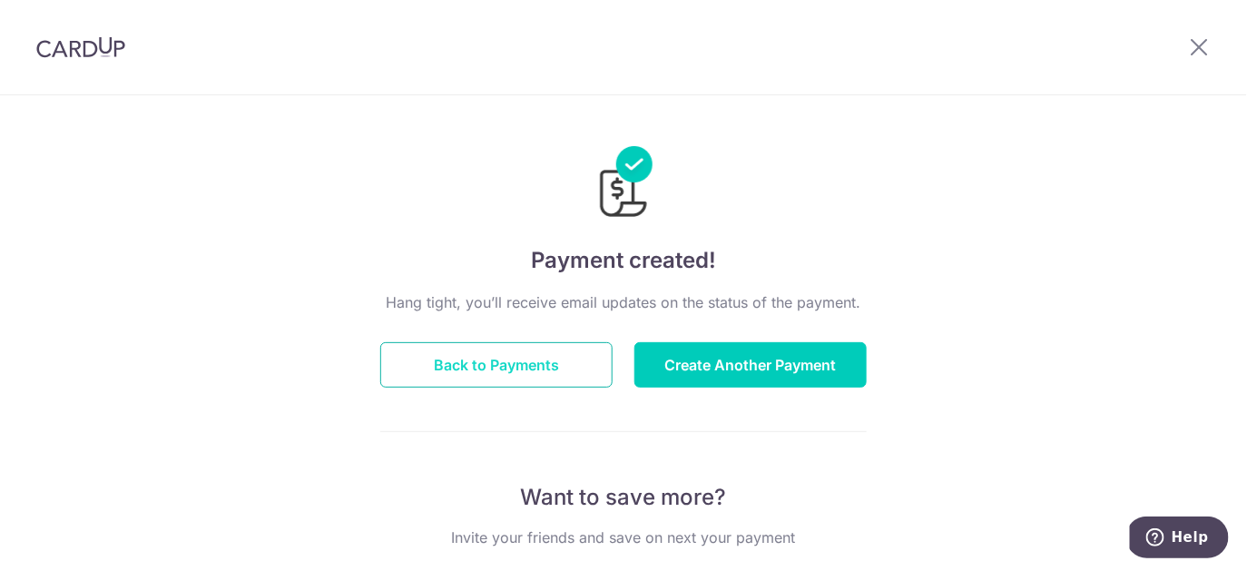
click at [513, 367] on button "Back to Payments" at bounding box center [496, 364] width 232 height 45
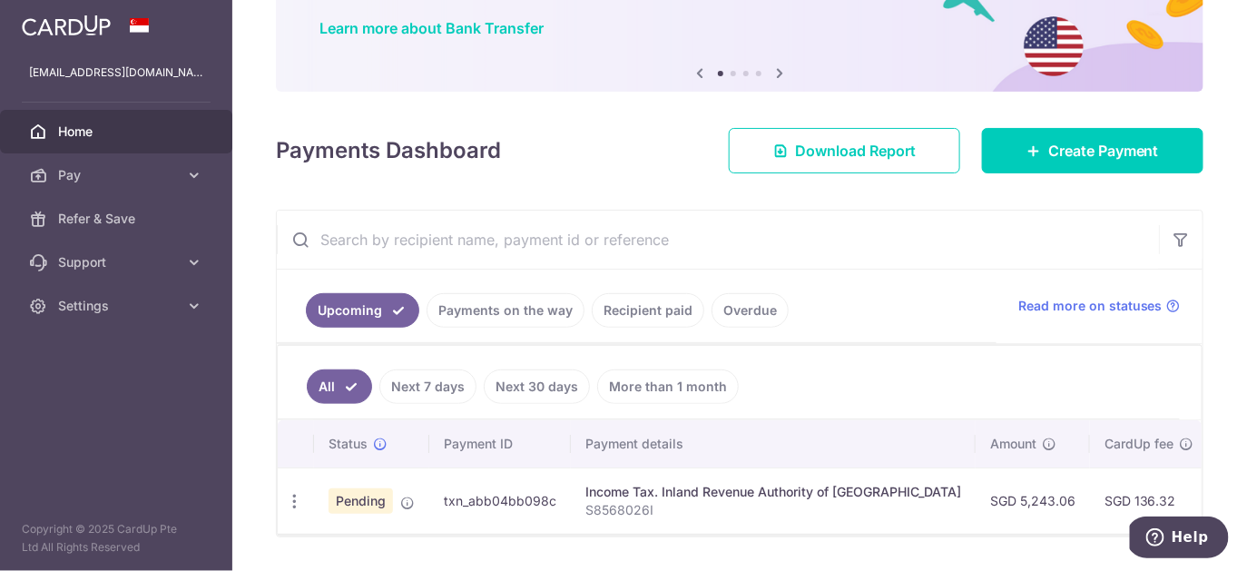
scroll to position [191, 0]
